Goal: Book appointment/travel/reservation

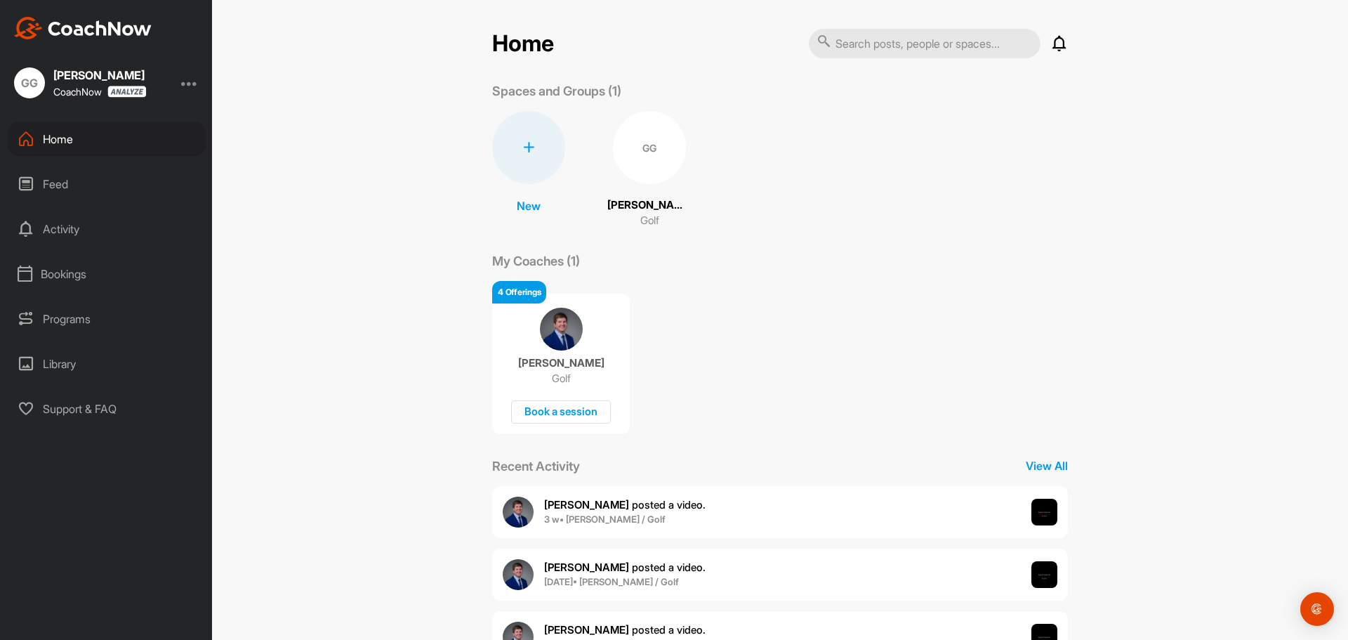
click at [68, 275] on div "Bookings" at bounding box center [107, 273] width 198 height 35
